Goal: Information Seeking & Learning: Learn about a topic

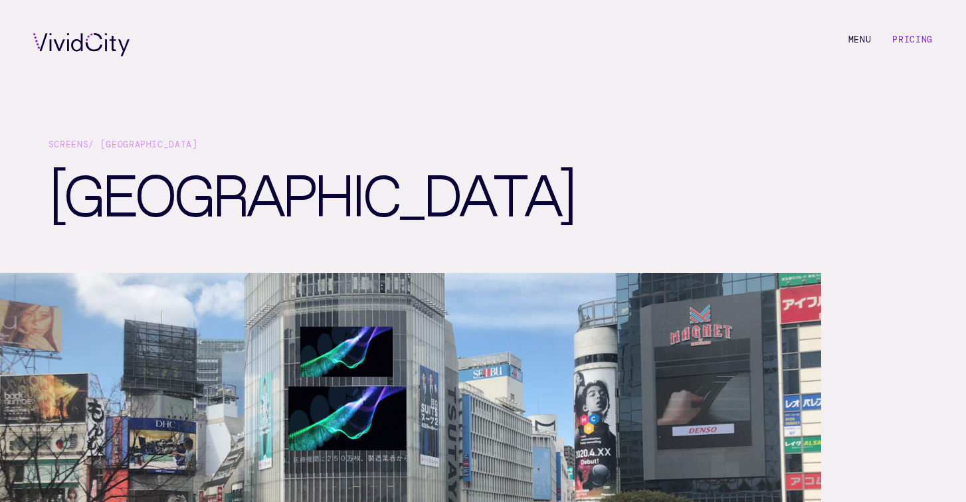
click at [856, 44] on li "M e n u" at bounding box center [859, 44] width 23 height 23
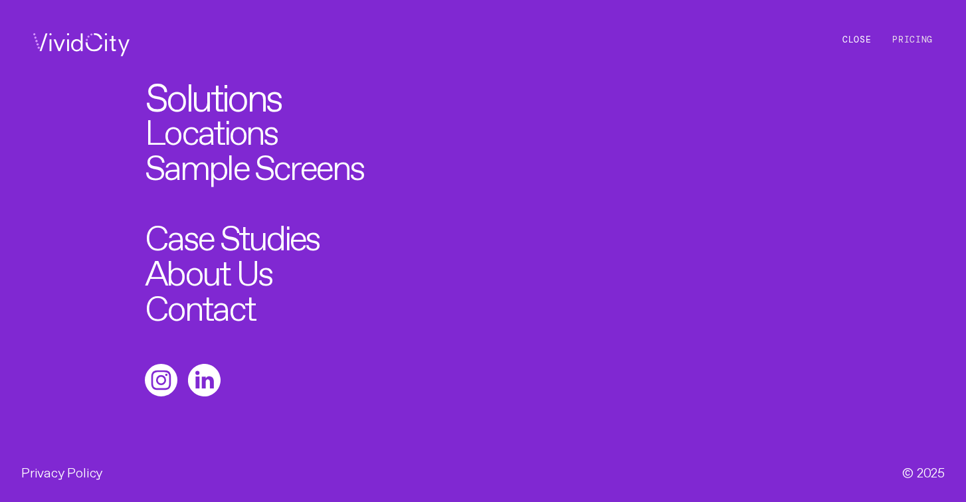
click at [216, 92] on link "Solutions" at bounding box center [212, 93] width 135 height 39
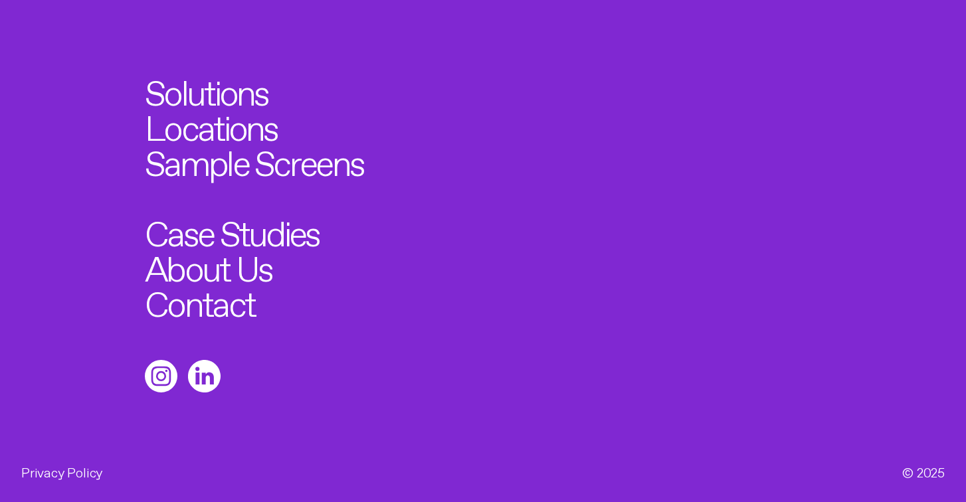
scroll to position [3827, 0]
click at [209, 291] on link "Contact" at bounding box center [205, 299] width 121 height 39
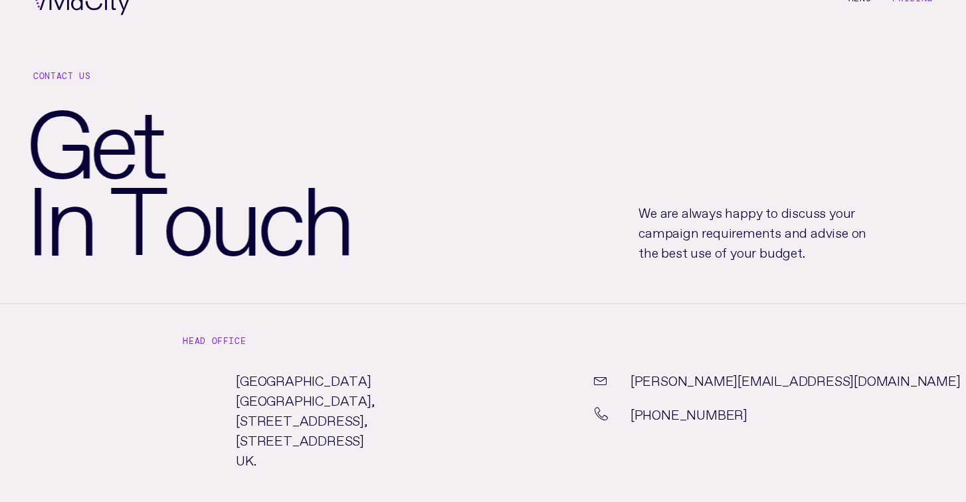
scroll to position [42, 0]
click at [666, 382] on link "[PERSON_NAME][EMAIL_ADDRESS][DOMAIN_NAME]" at bounding box center [795, 379] width 330 height 20
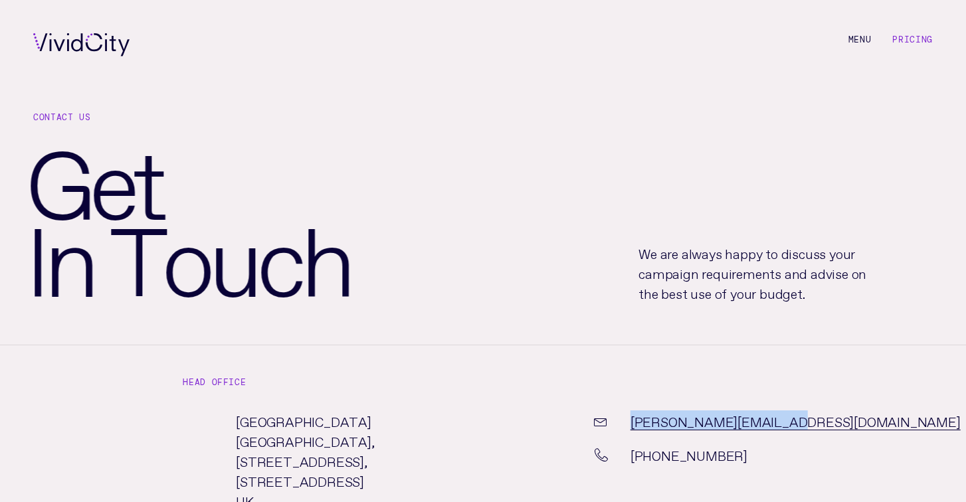
scroll to position [0, 0]
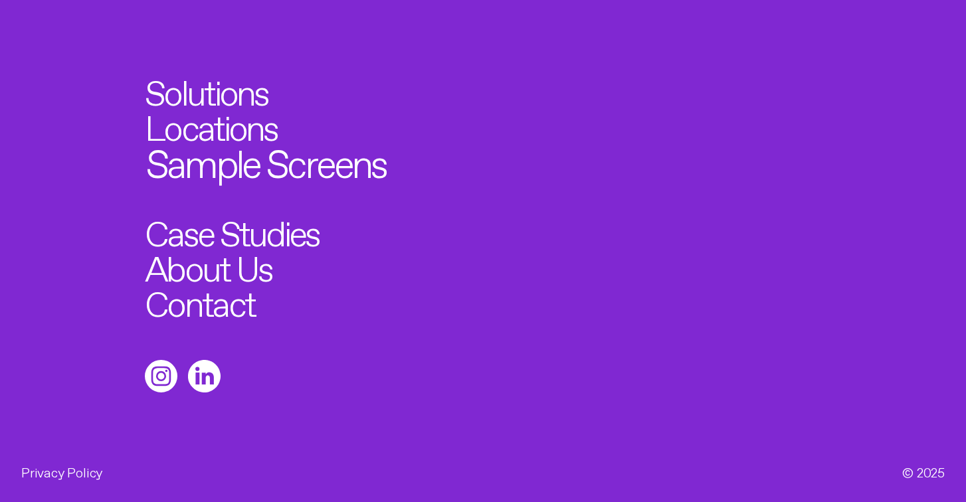
click at [216, 166] on link "Sample Screens" at bounding box center [266, 158] width 240 height 39
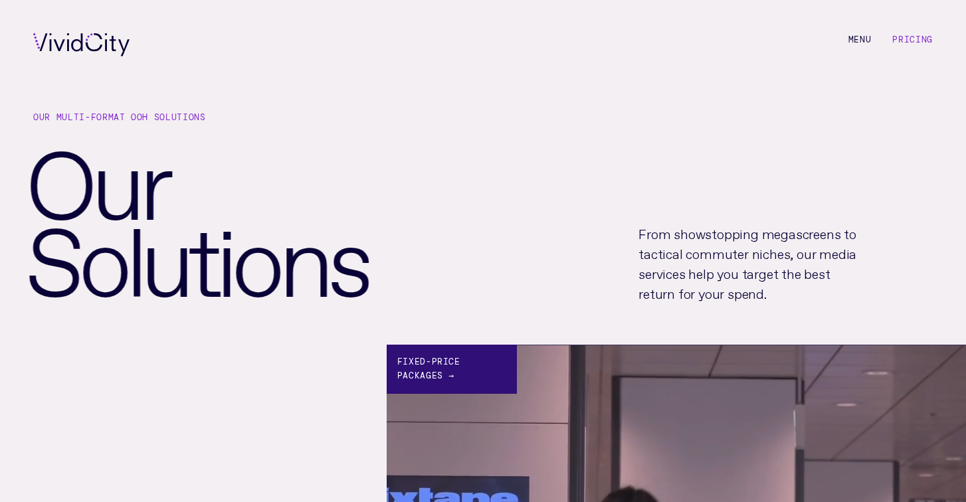
click at [866, 39] on li "M e n u C l o s e" at bounding box center [859, 44] width 23 height 23
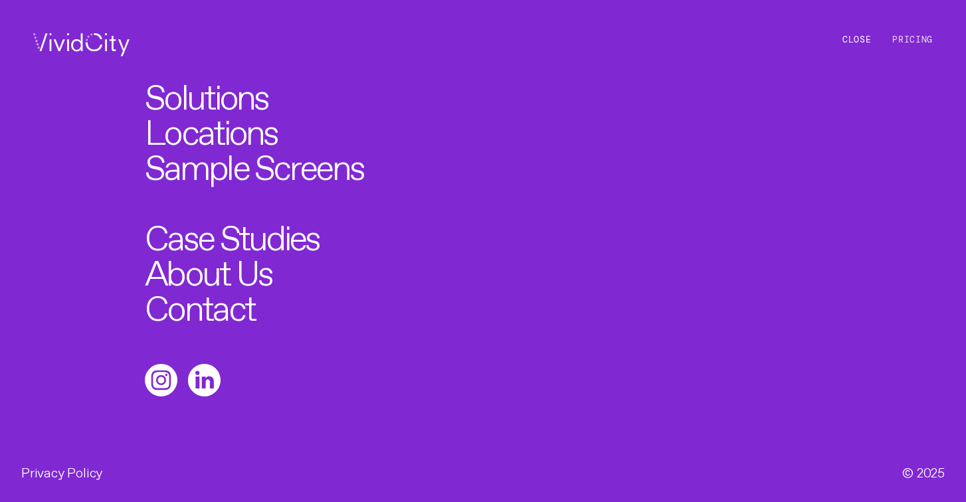
click at [927, 43] on link "Pricing" at bounding box center [912, 39] width 41 height 11
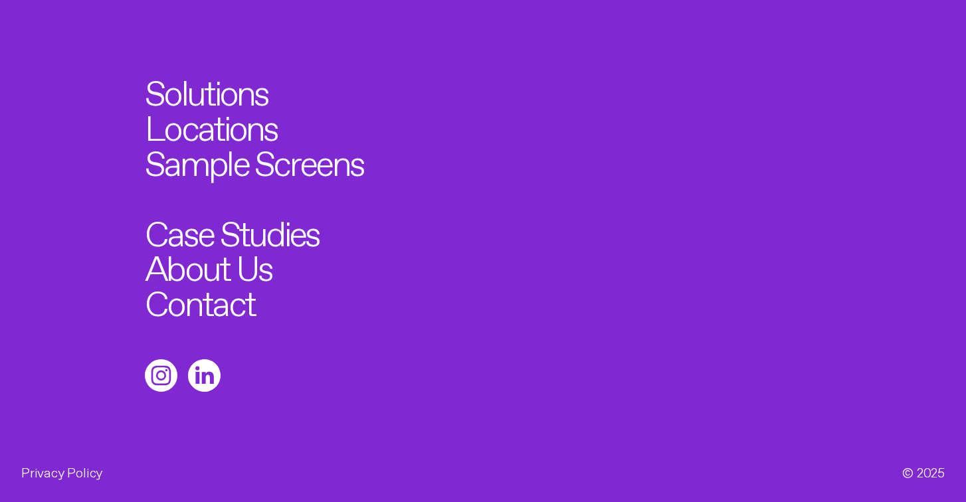
scroll to position [1731, 0]
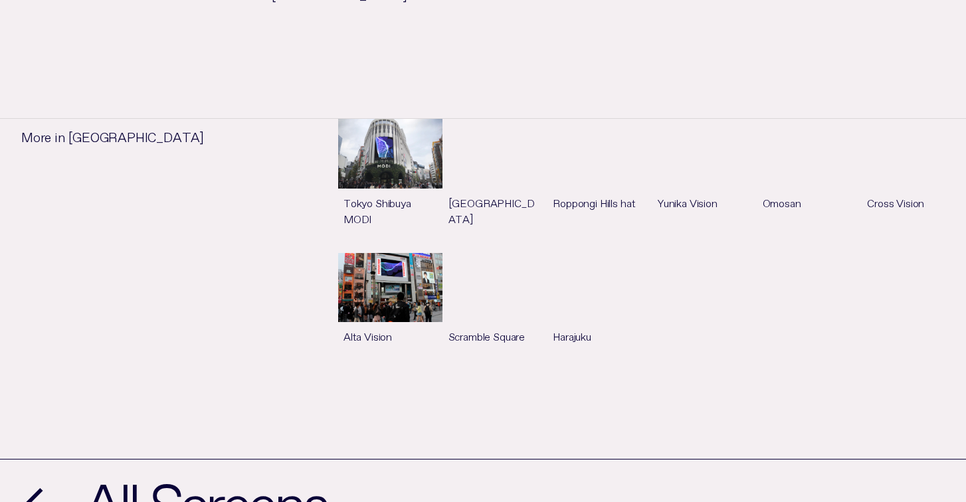
scroll to position [897, 0]
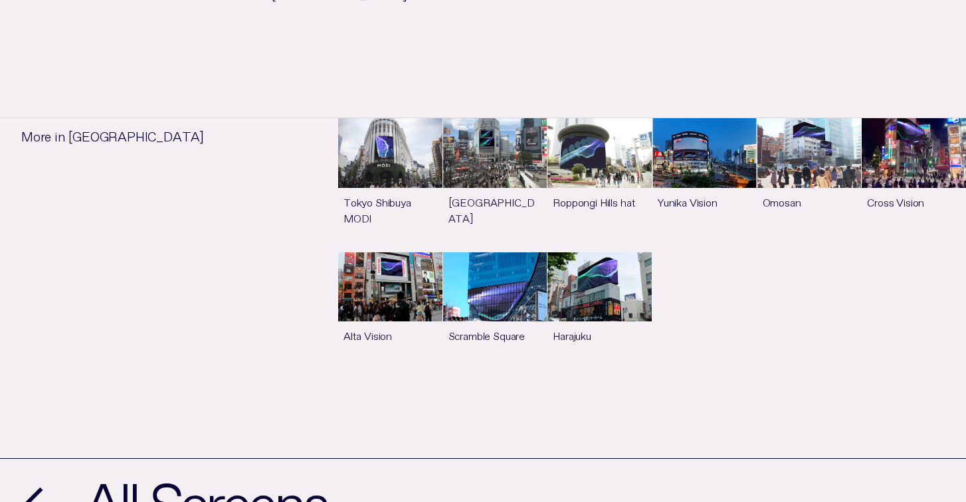
click at [392, 201] on link "See more" at bounding box center [390, 184] width 104 height 133
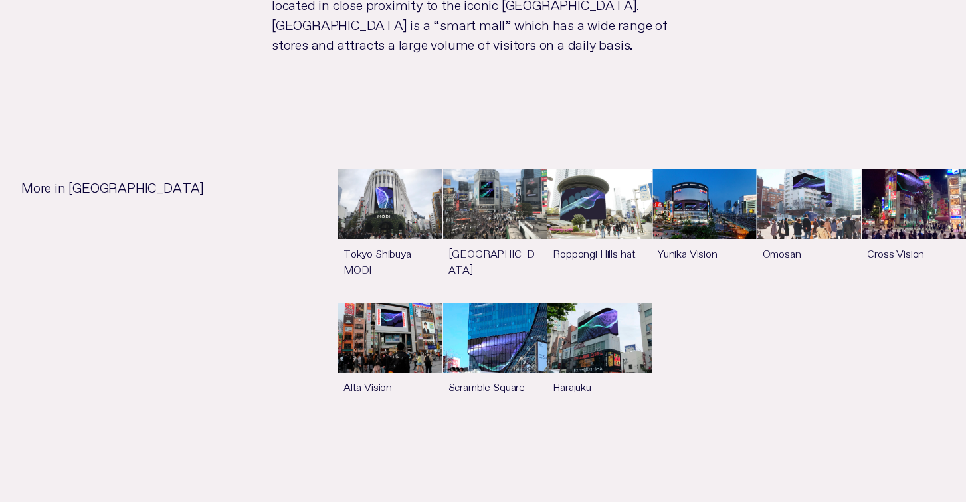
click at [501, 187] on link "See more" at bounding box center [495, 235] width 104 height 133
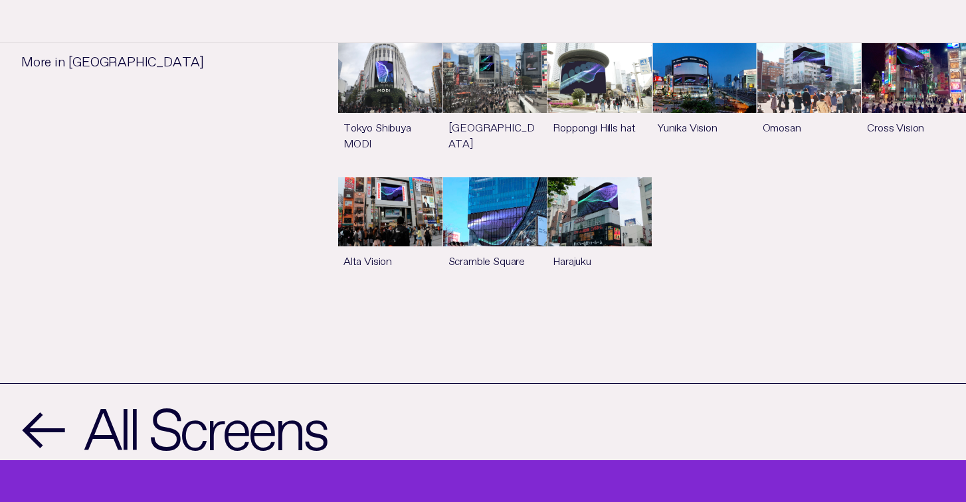
scroll to position [972, 0]
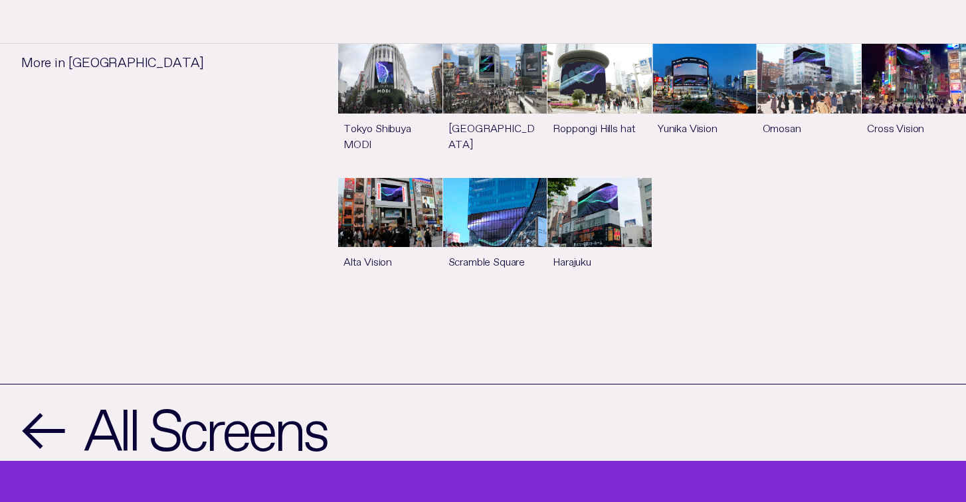
click at [948, 113] on link "See more" at bounding box center [913, 110] width 104 height 133
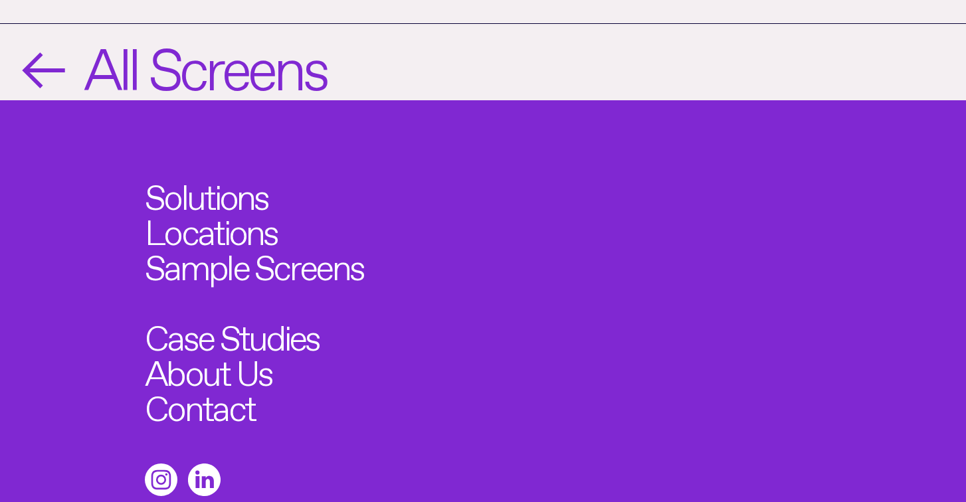
scroll to position [1120, 0]
click at [48, 70] on span "←" at bounding box center [41, 61] width 41 height 55
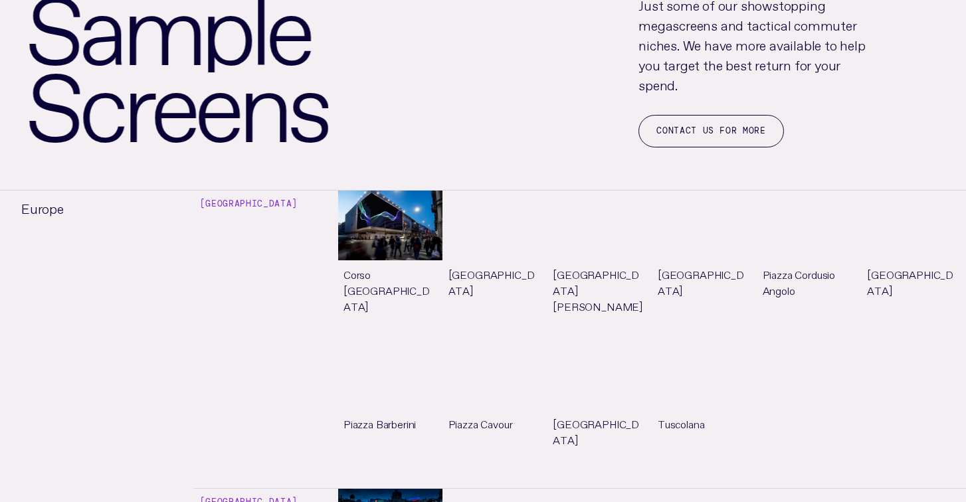
scroll to position [155, 0]
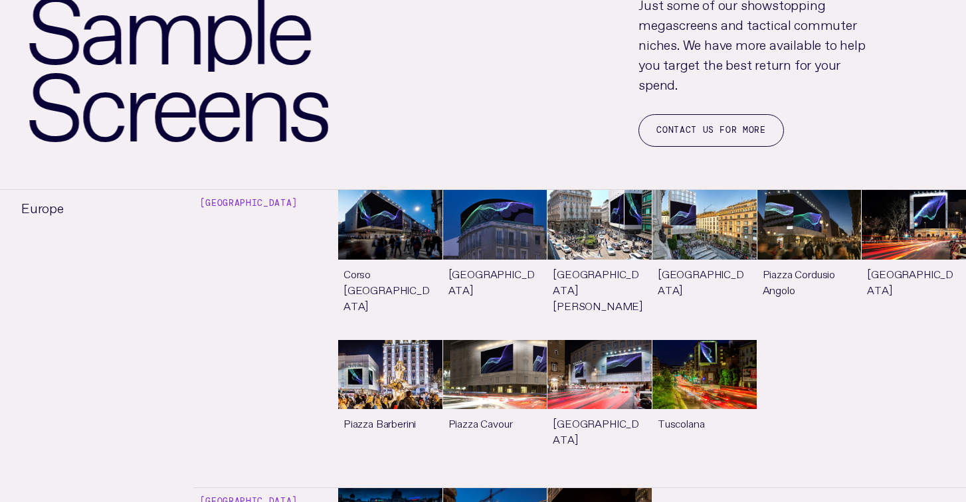
click at [402, 223] on link "See more" at bounding box center [390, 264] width 104 height 149
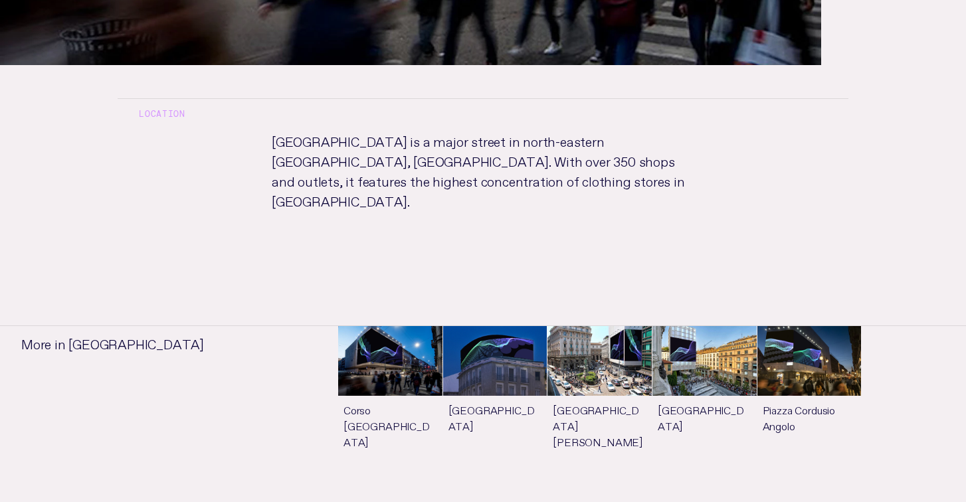
click at [475, 258] on ul "More in Milan Corso Buenos Aires See more Piazza San Babila See more Palazzo Br…" at bounding box center [483, 411] width 966 height 306
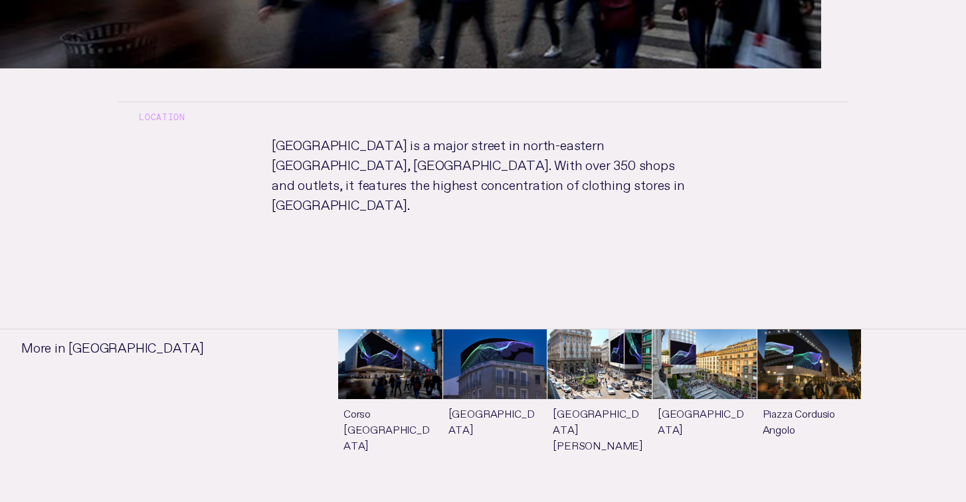
scroll to position [720, 0]
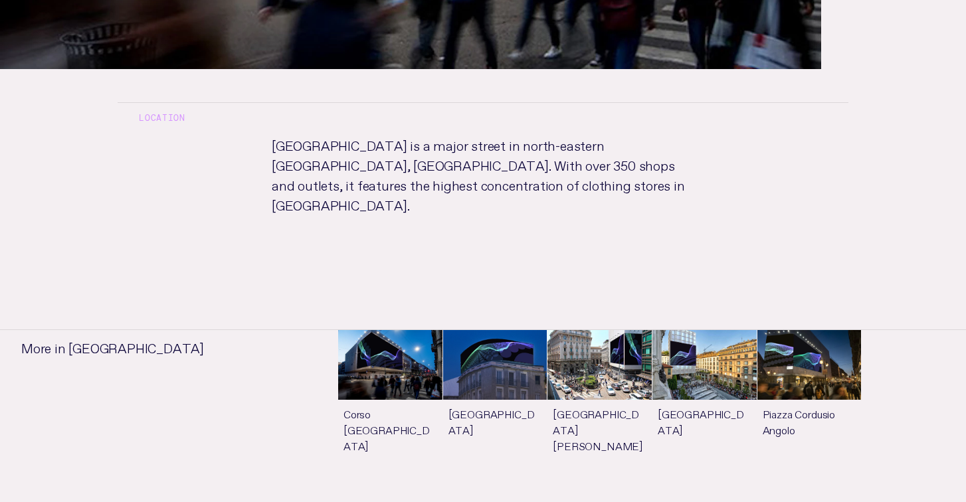
click at [492, 330] on link "See more" at bounding box center [495, 404] width 104 height 149
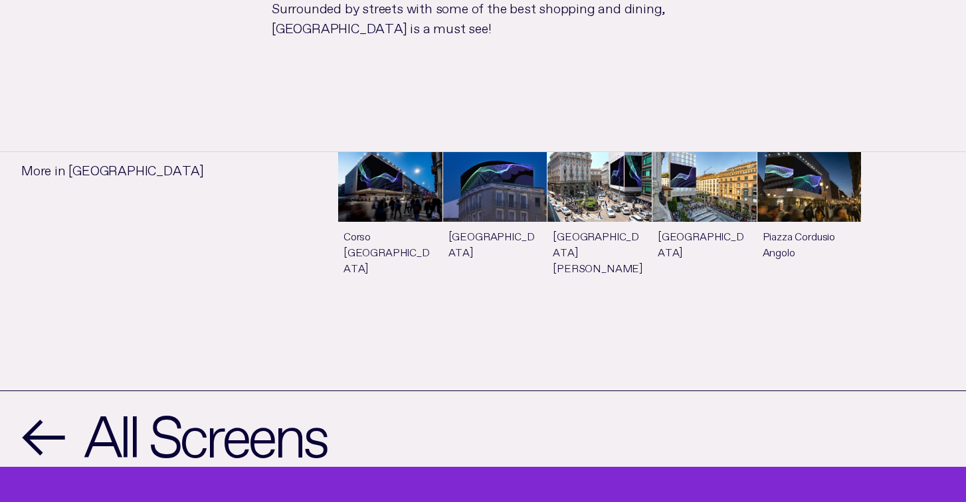
scroll to position [997, 0]
